Goal: Information Seeking & Learning: Learn about a topic

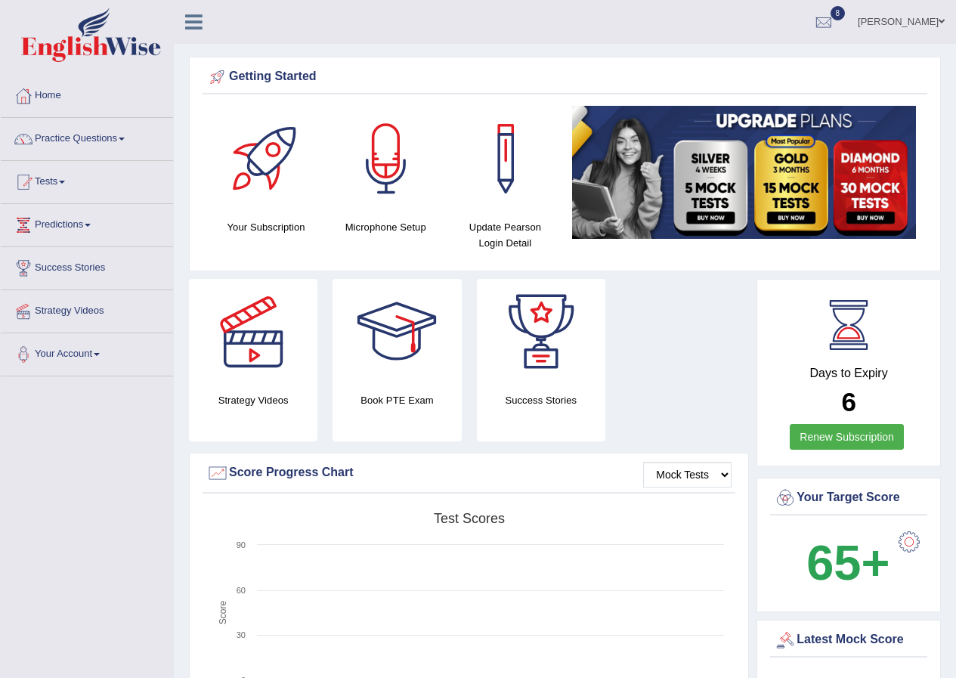
click at [937, 17] on link "Sapana Timalsina" at bounding box center [901, 19] width 110 height 39
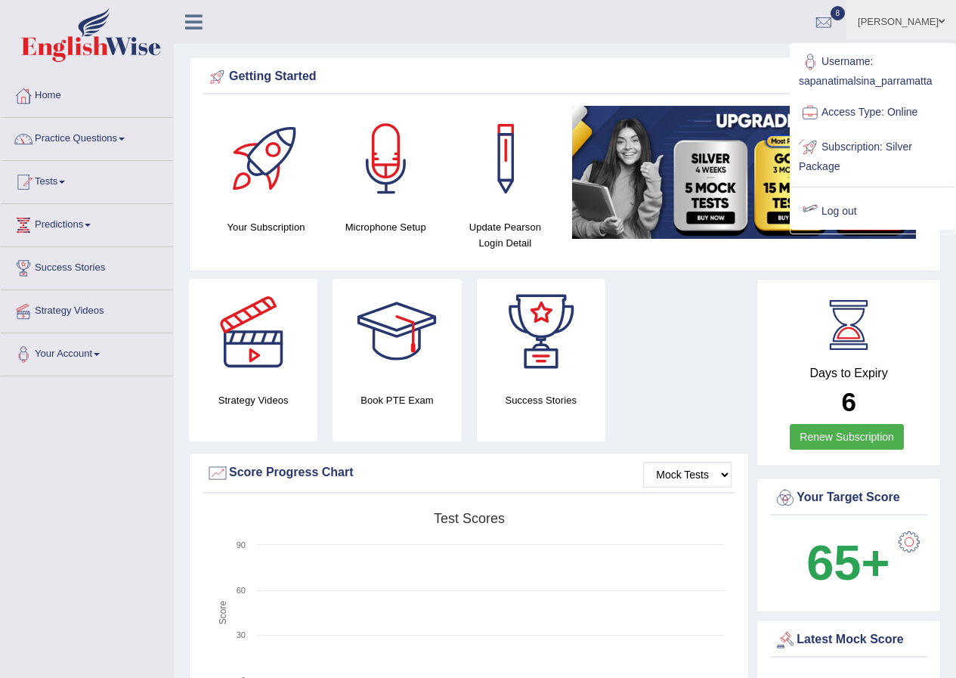
click at [857, 209] on link "Log out" at bounding box center [872, 211] width 163 height 35
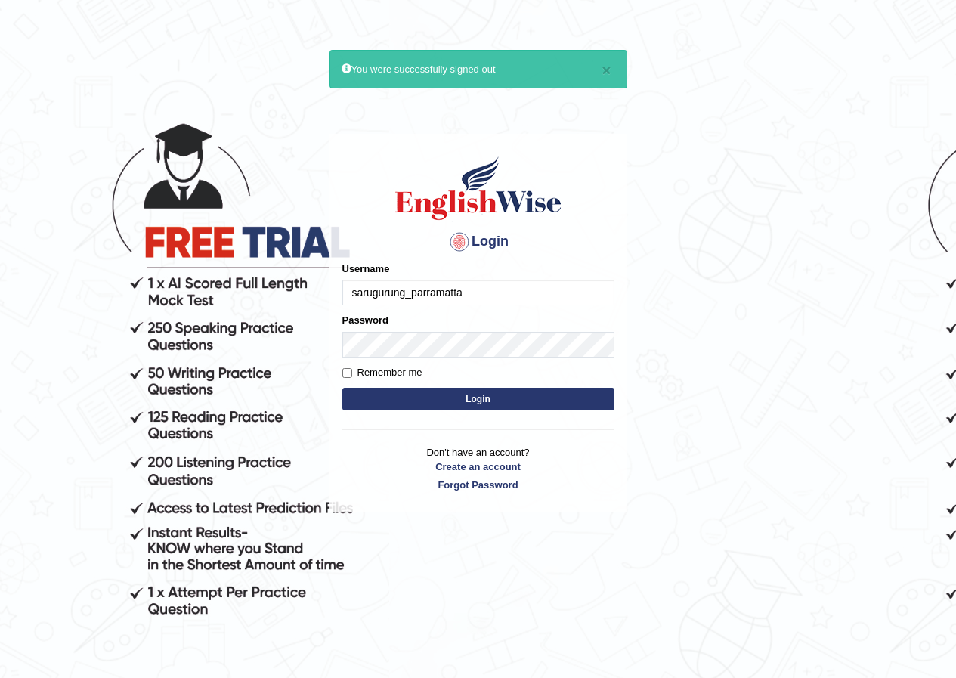
type input "sarugurung_parramatta"
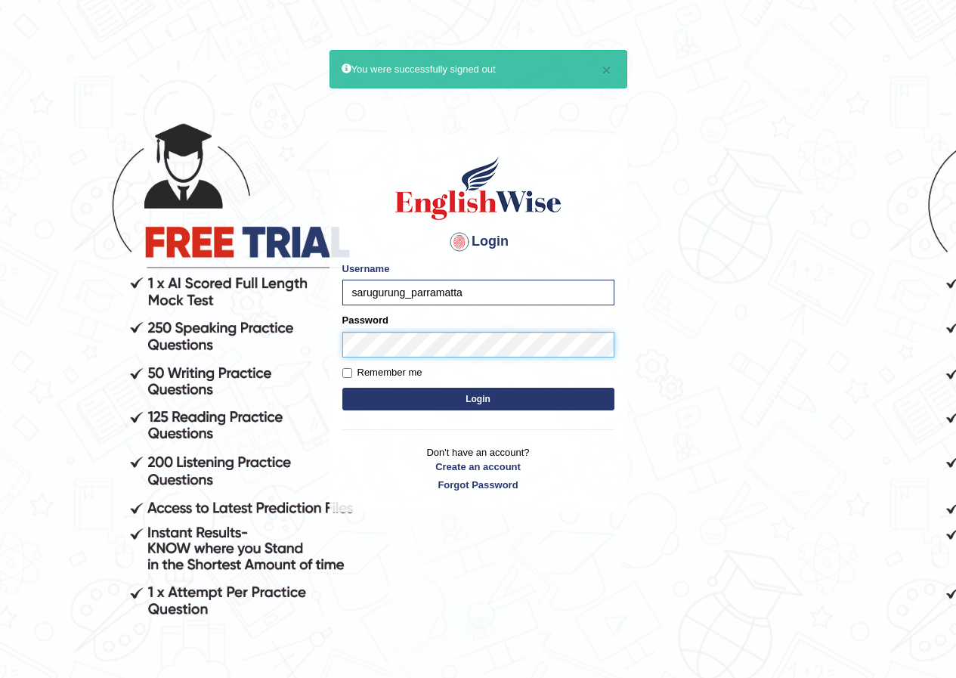
click at [342, 388] on button "Login" at bounding box center [478, 399] width 272 height 23
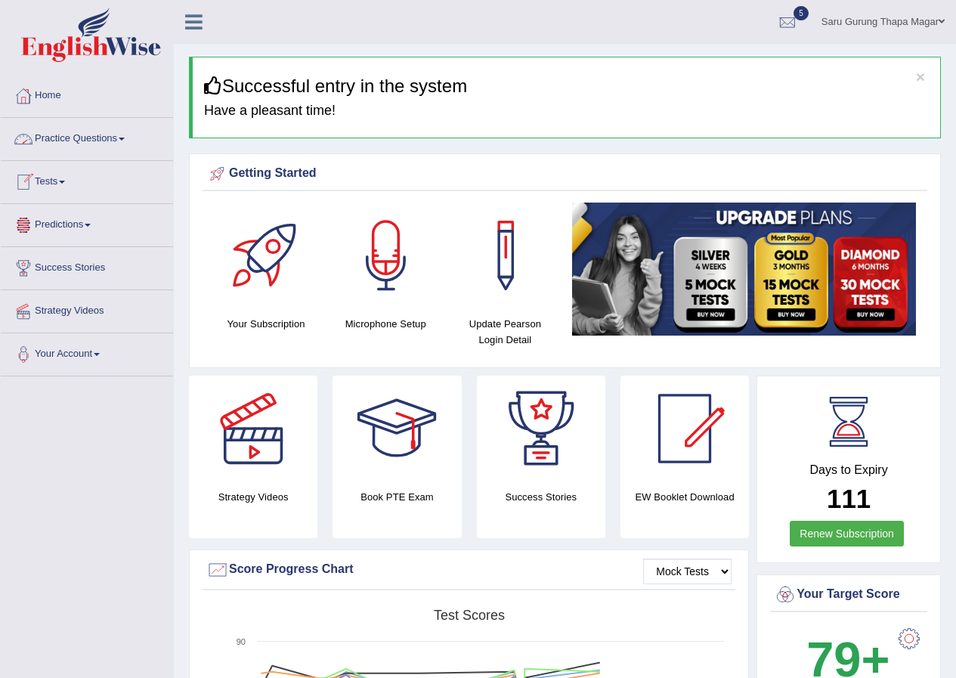
click at [85, 141] on link "Practice Questions" at bounding box center [87, 137] width 172 height 38
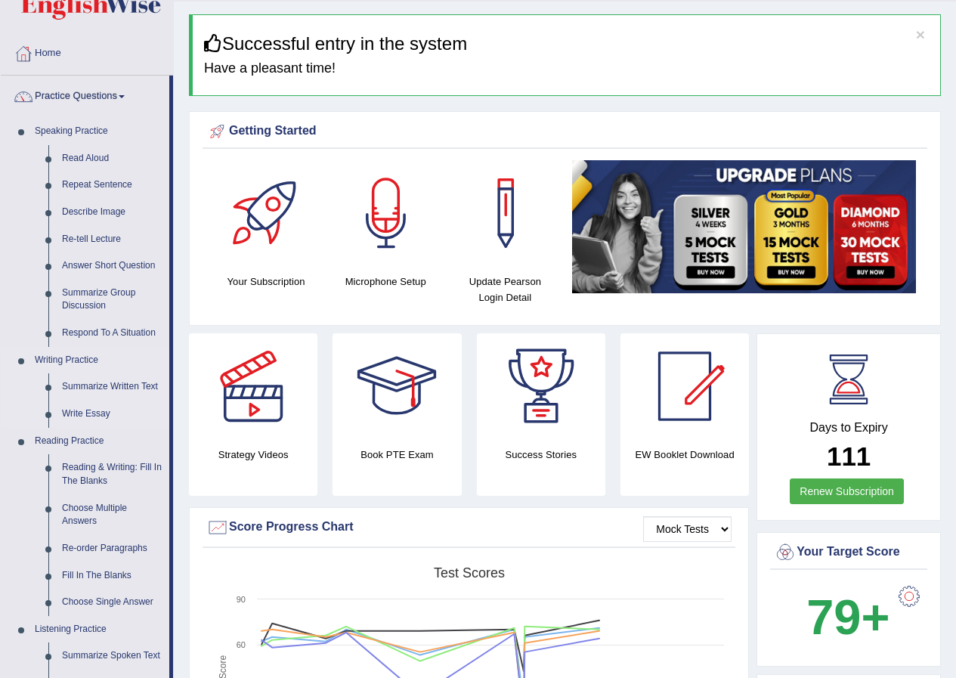
scroll to position [76, 0]
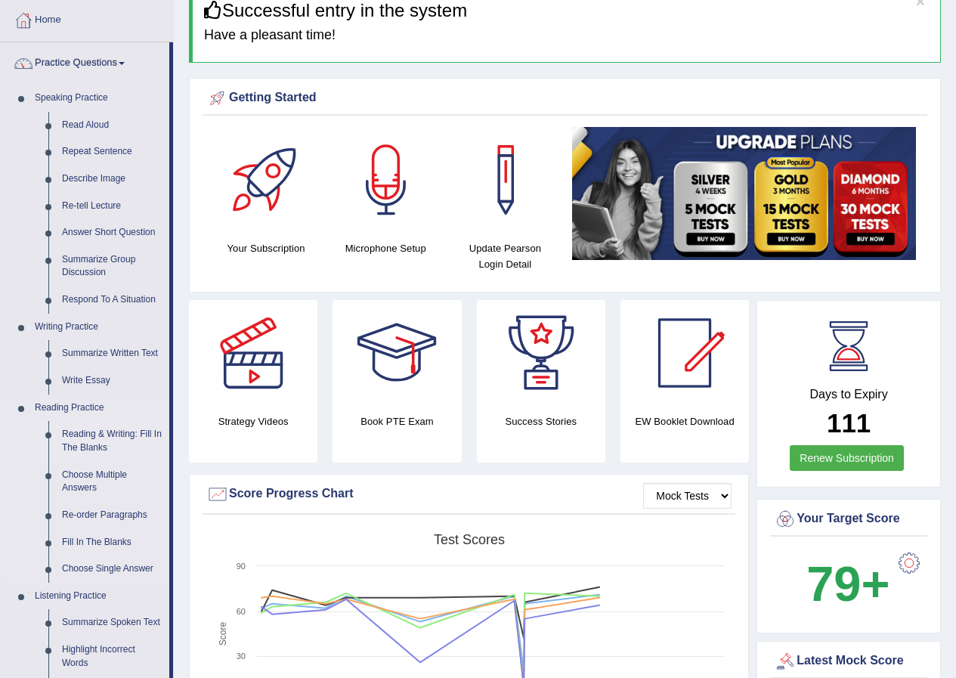
click at [101, 432] on link "Reading & Writing: Fill In The Blanks" at bounding box center [112, 441] width 114 height 40
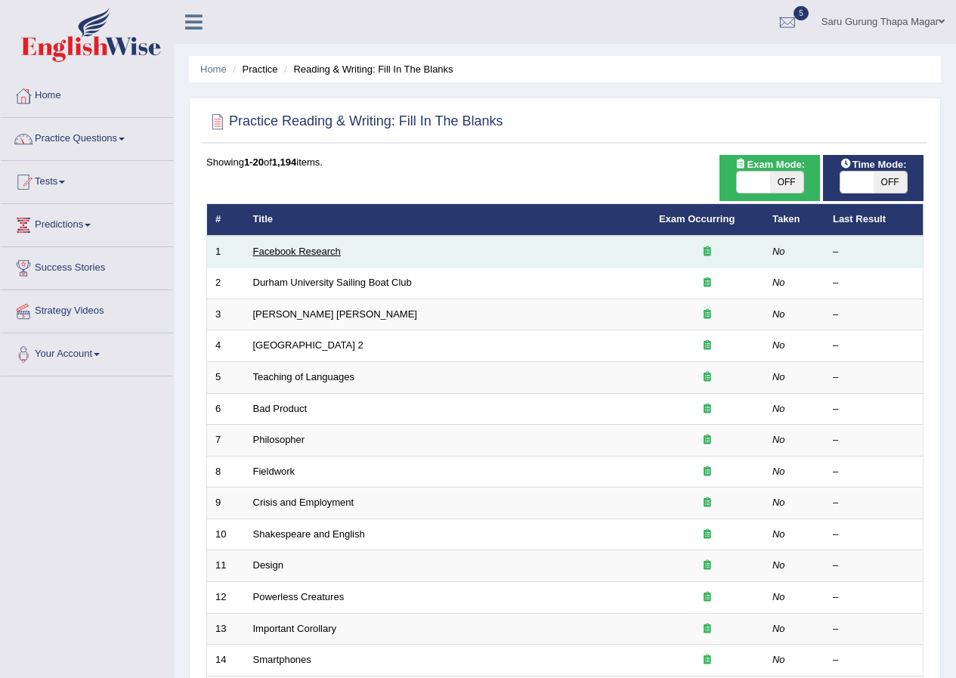
click at [284, 254] on link "Facebook Research" at bounding box center [297, 251] width 88 height 11
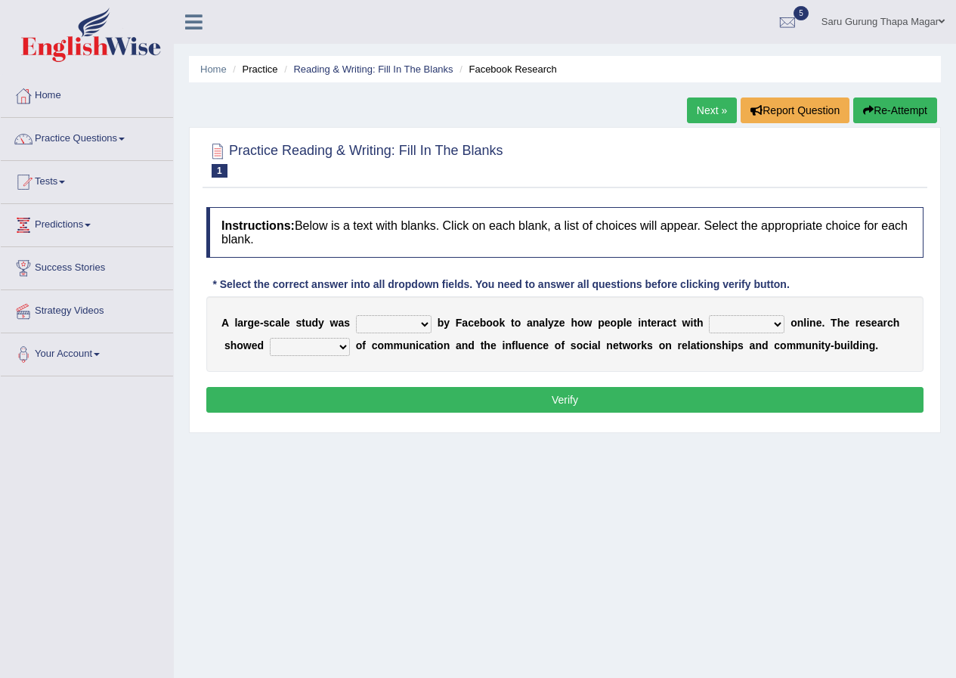
click at [393, 327] on select "surveyed had asked made" at bounding box center [394, 324] width 76 height 18
select select "surveyed"
click at [356, 315] on select "surveyed had asked made" at bounding box center [394, 324] width 76 height 18
click at [721, 329] on select "together all each other another" at bounding box center [747, 324] width 76 height 18
select select "each other"
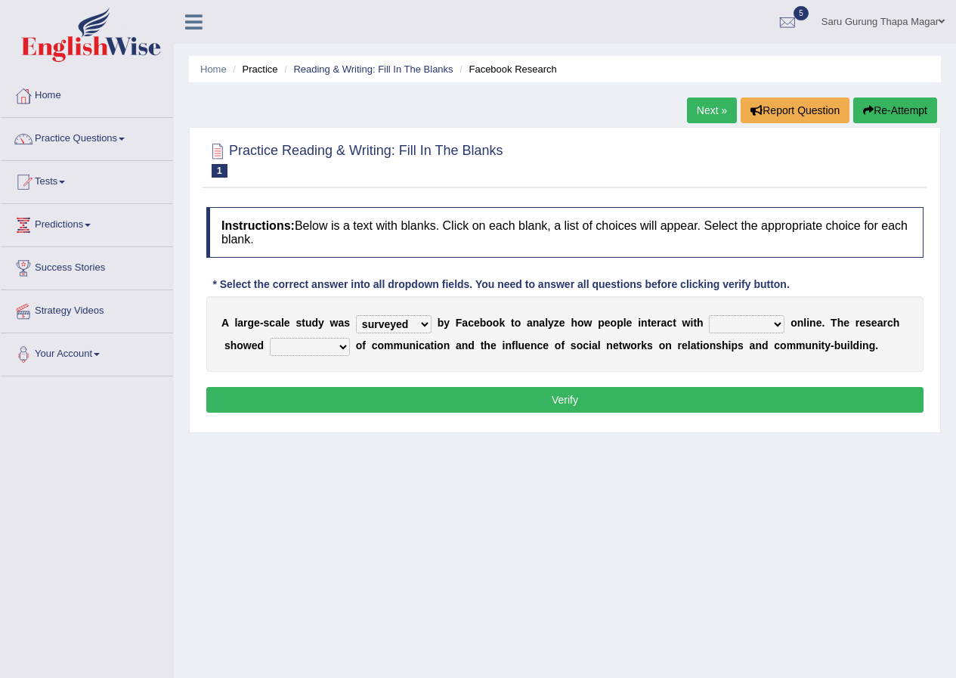
click at [709, 315] on select "together all each other another" at bounding box center [747, 324] width 76 height 18
click at [277, 347] on select "advantages standards fellowships patterns" at bounding box center [310, 347] width 80 height 18
select select "advantages"
click at [270, 338] on select "advantages standards fellowships patterns" at bounding box center [310, 347] width 80 height 18
click at [467, 397] on button "Verify" at bounding box center [564, 400] width 717 height 26
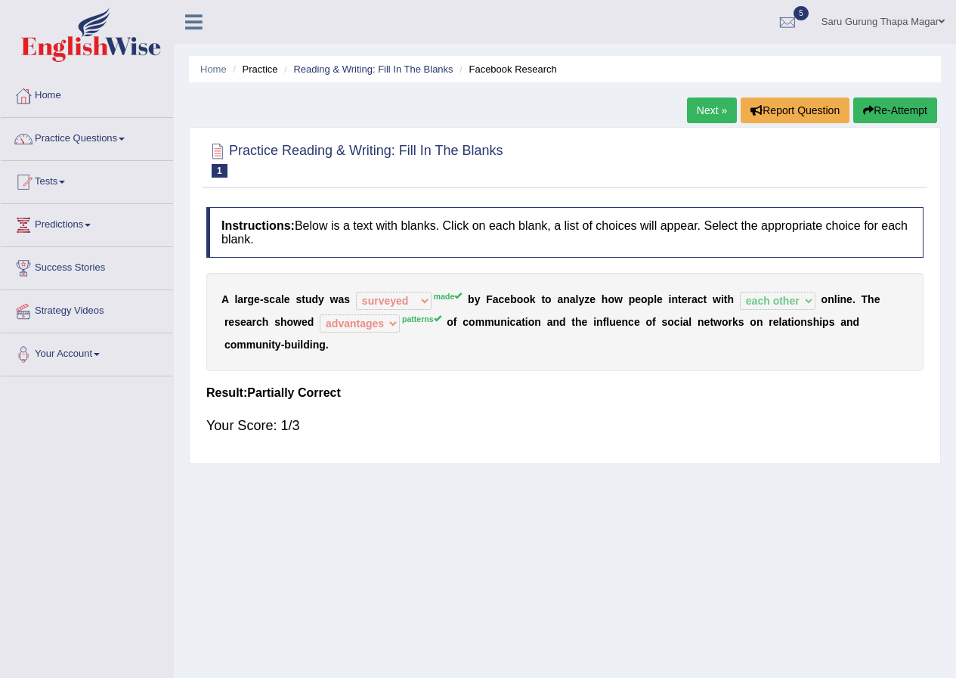
click at [722, 102] on link "Next »" at bounding box center [712, 110] width 50 height 26
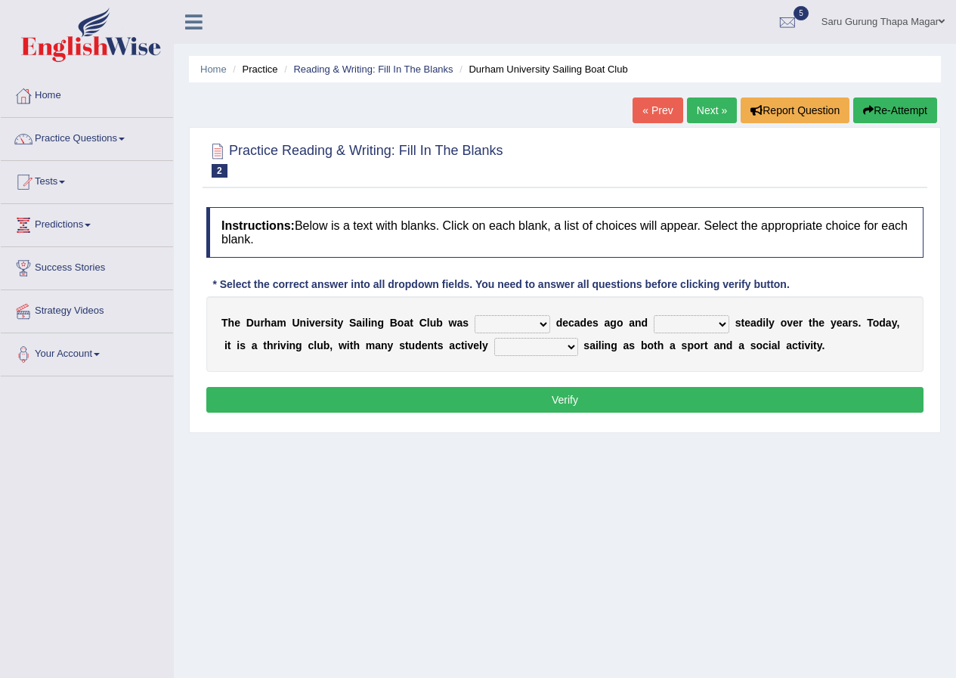
click at [920, 21] on link "Saru Gurung Thapa Magar" at bounding box center [883, 19] width 146 height 39
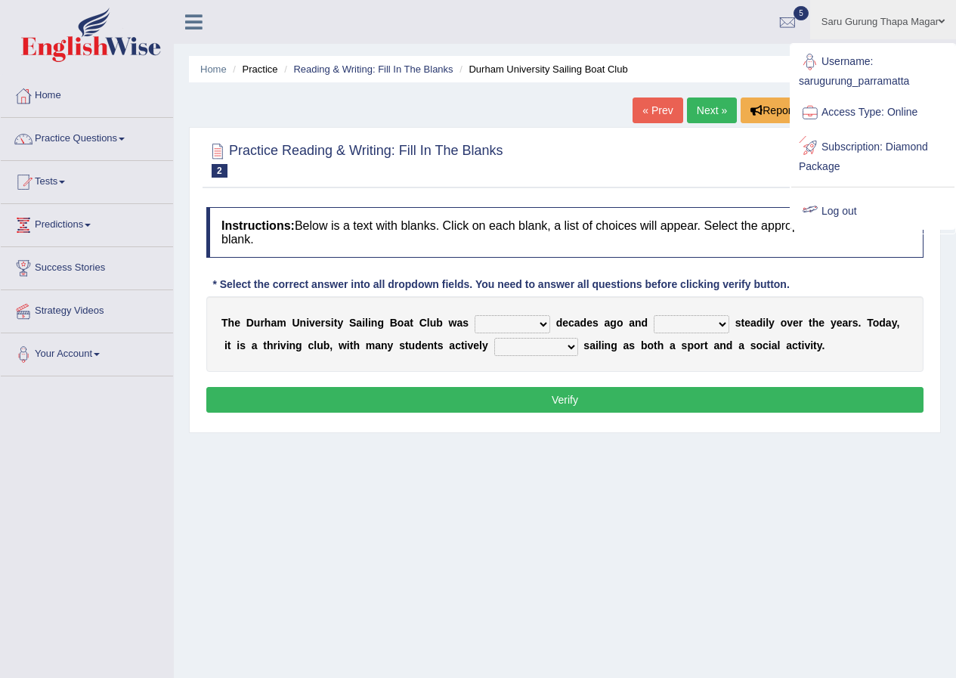
click at [844, 206] on link "Log out" at bounding box center [872, 211] width 163 height 35
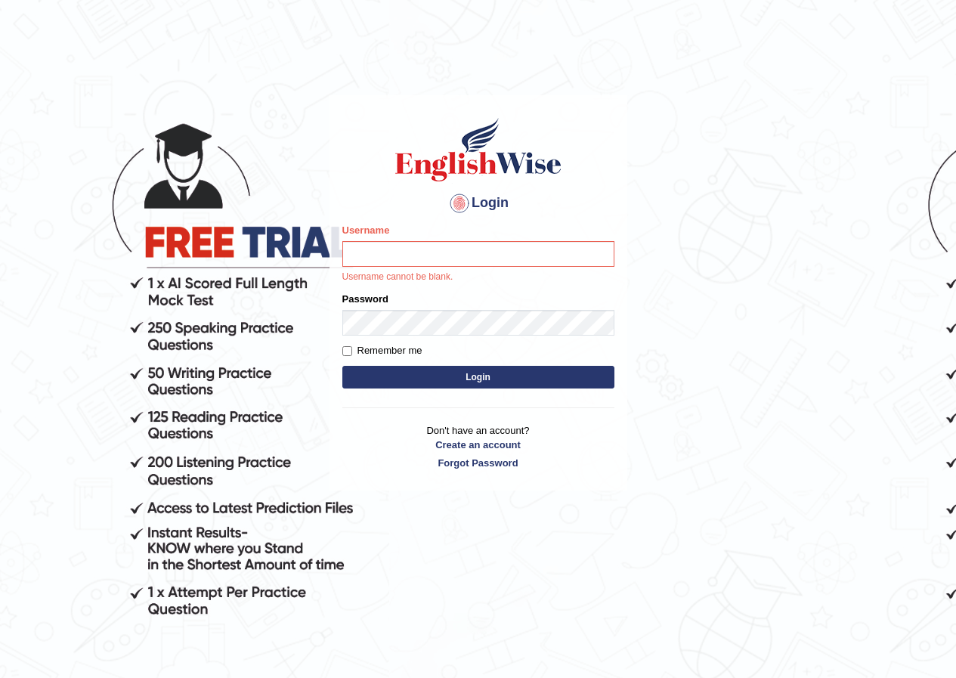
click at [835, 289] on body "Login Please fix the following errors: Username Username cannot be blank. Passw…" at bounding box center [478, 387] width 956 height 678
click at [456, 255] on input "Username" at bounding box center [478, 254] width 272 height 26
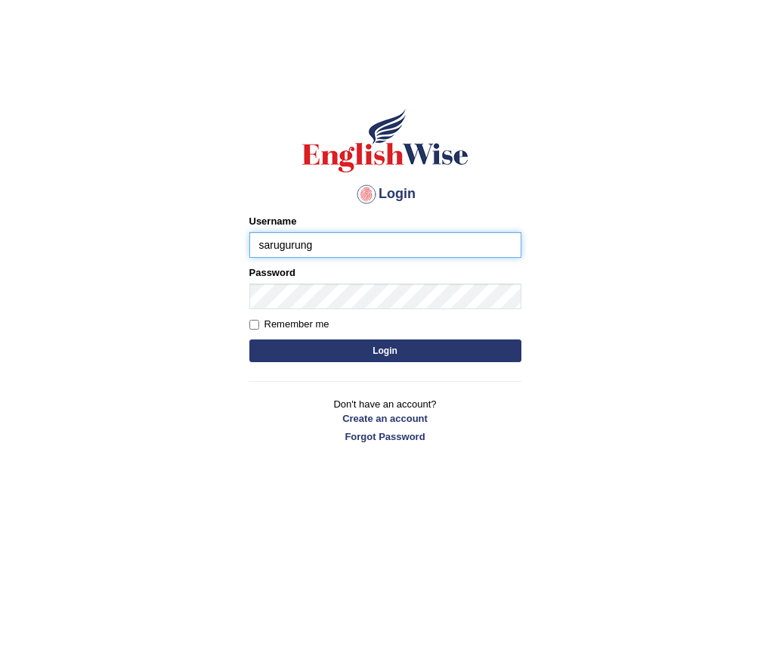
type input "sarugurung_parramatta"
click at [249, 339] on button "Login" at bounding box center [385, 350] width 272 height 23
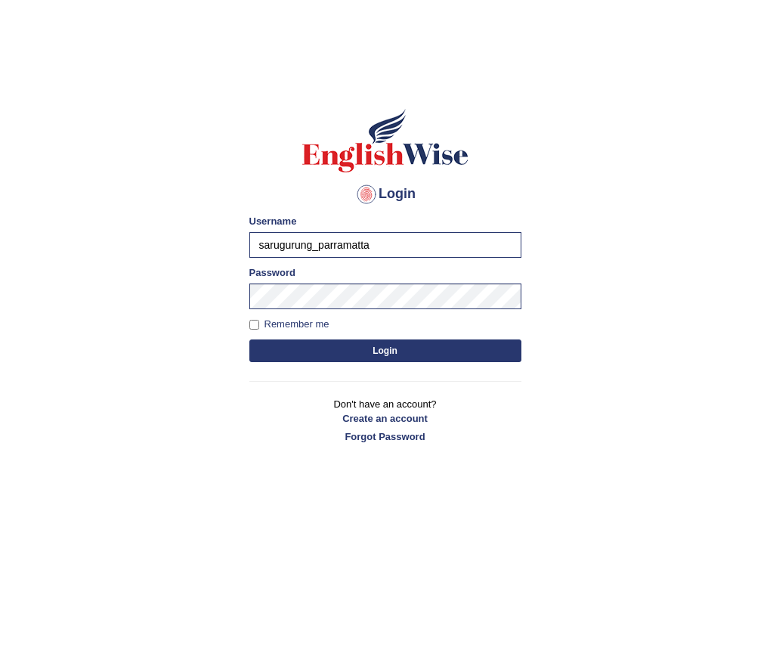
click at [408, 356] on button "Login" at bounding box center [385, 350] width 272 height 23
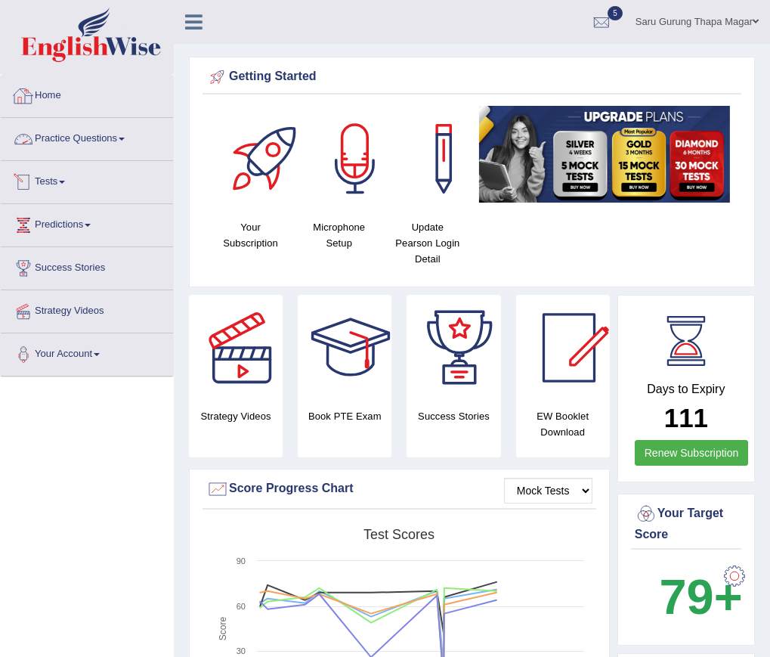
click at [50, 181] on link "Tests" at bounding box center [87, 180] width 172 height 38
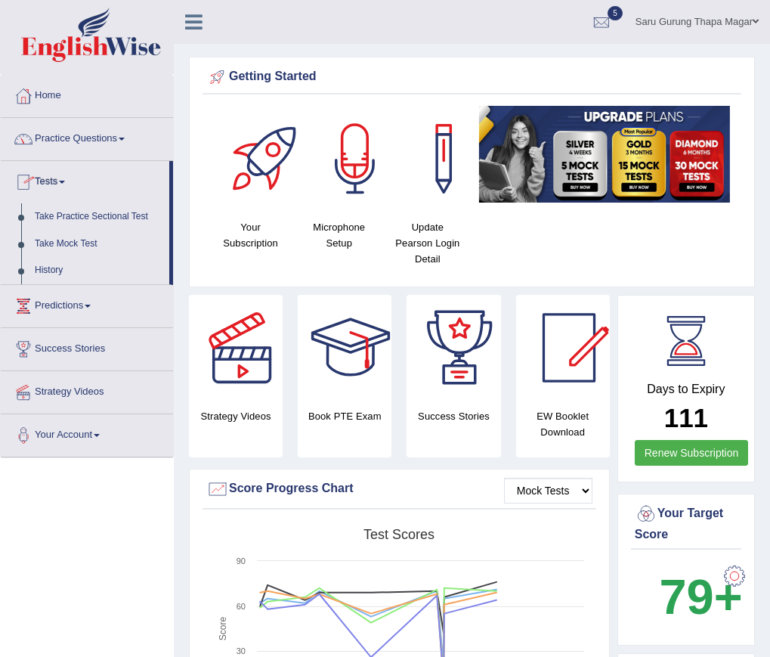
click at [81, 140] on link "Practice Questions" at bounding box center [87, 137] width 172 height 38
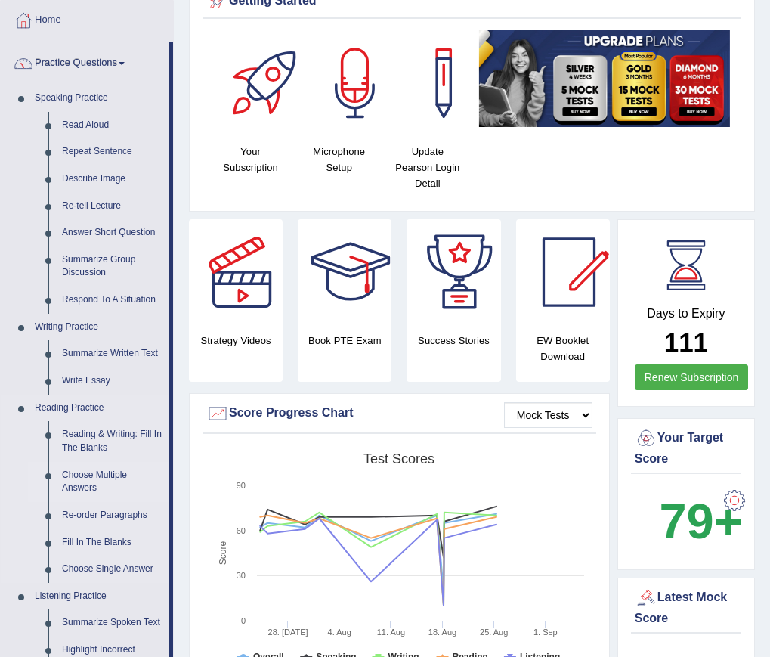
scroll to position [151, 0]
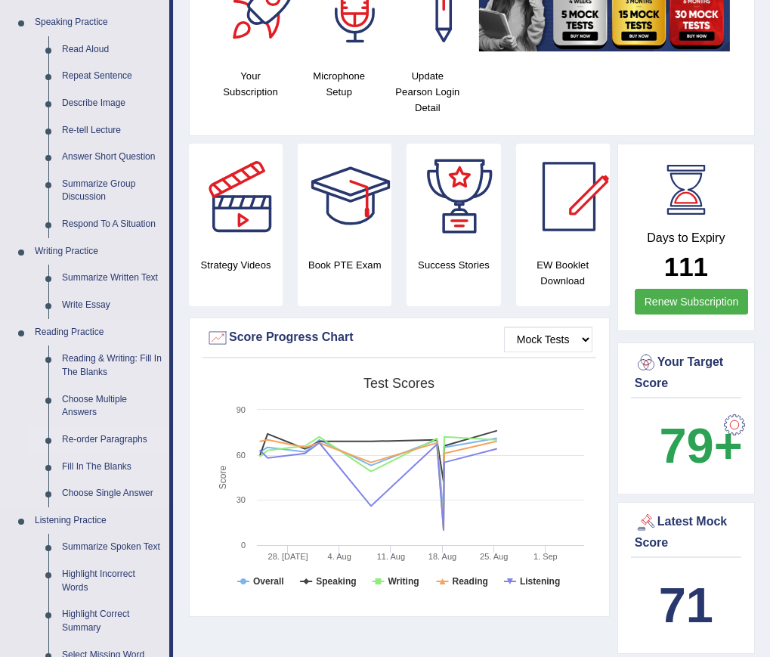
click at [111, 438] on link "Re-order Paragraphs" at bounding box center [112, 439] width 114 height 27
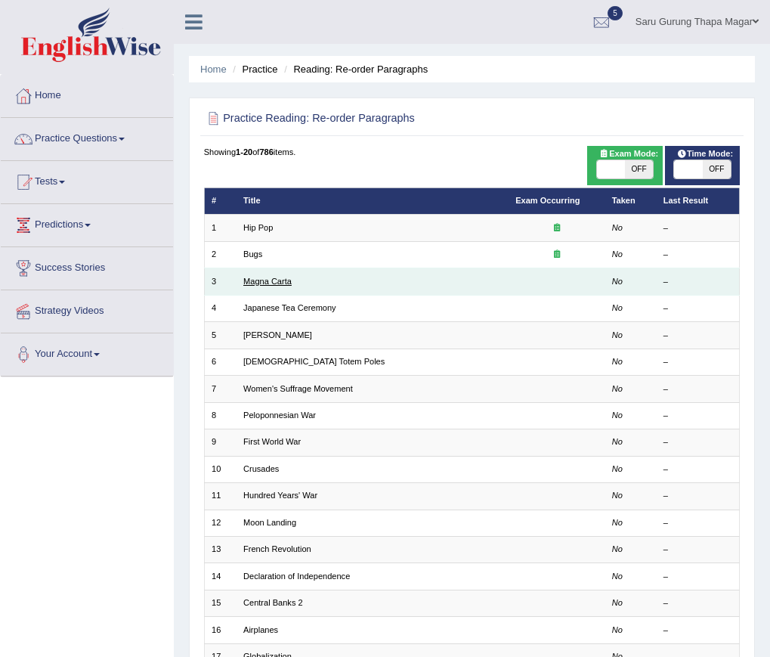
click at [265, 280] on link "Magna Carta" at bounding box center [267, 281] width 48 height 9
